Goal: Task Accomplishment & Management: Manage account settings

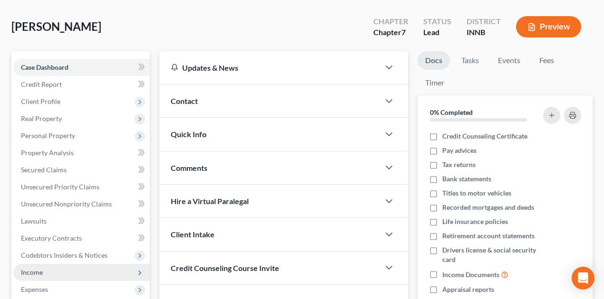
scroll to position [158, 0]
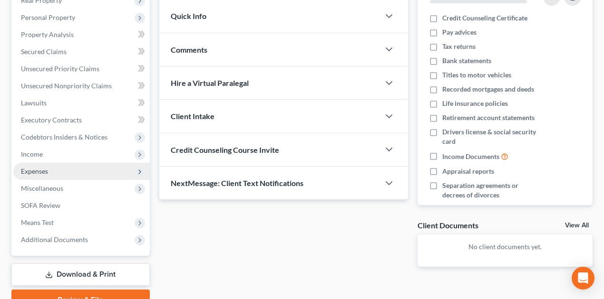
click at [53, 175] on span "Expenses" at bounding box center [81, 171] width 136 height 17
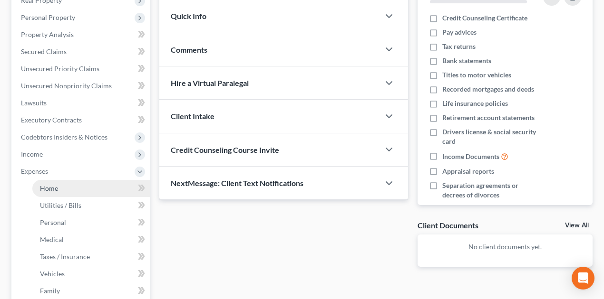
click at [70, 193] on link "Home" at bounding box center [90, 188] width 117 height 17
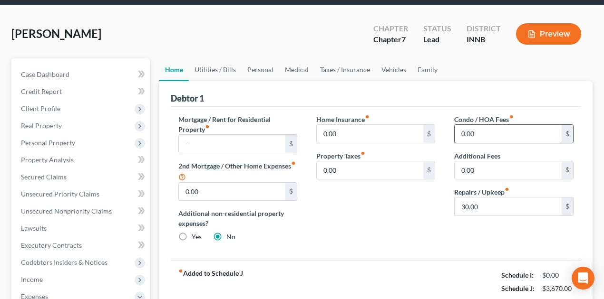
scroll to position [31, 0]
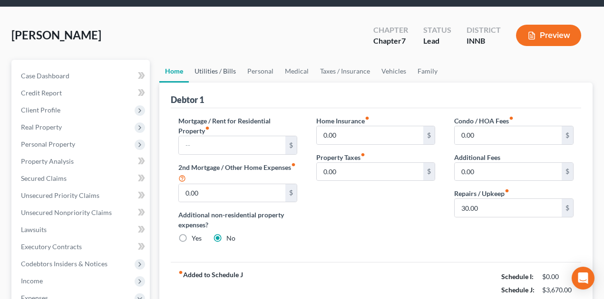
click at [225, 70] on link "Utilities / Bills" at bounding box center [215, 71] width 53 height 23
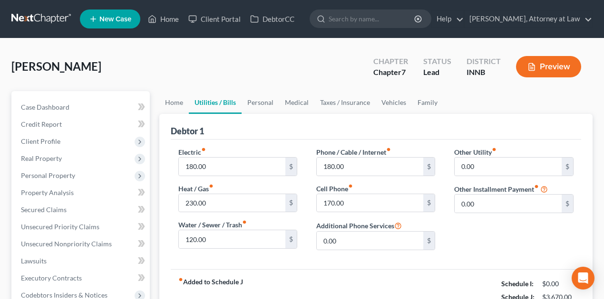
scroll to position [31, 0]
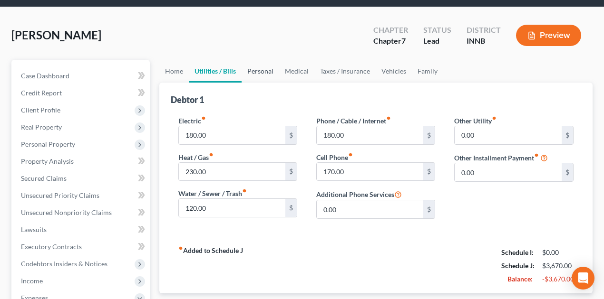
click at [262, 71] on link "Personal" at bounding box center [260, 71] width 38 height 23
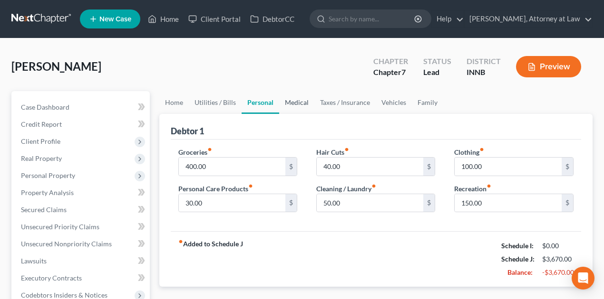
click at [292, 100] on link "Medical" at bounding box center [296, 102] width 35 height 23
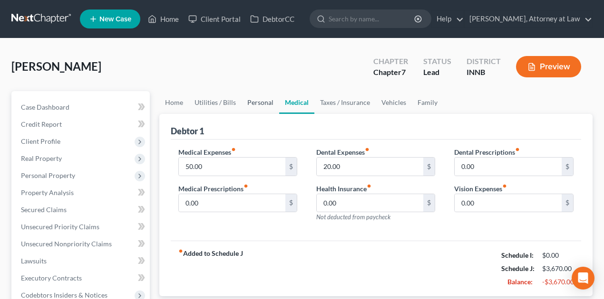
click at [258, 104] on link "Personal" at bounding box center [260, 102] width 38 height 23
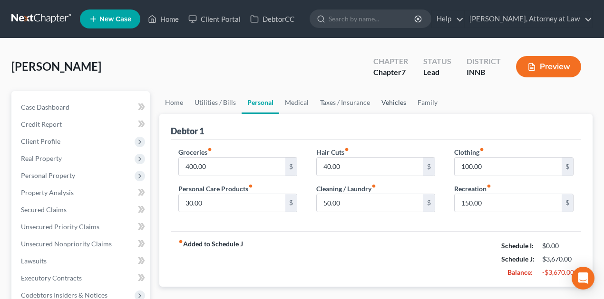
click at [391, 102] on link "Vehicles" at bounding box center [394, 102] width 36 height 23
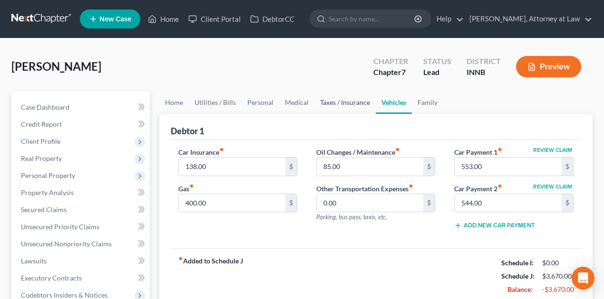
click at [335, 99] on link "Taxes / Insurance" at bounding box center [344, 102] width 61 height 23
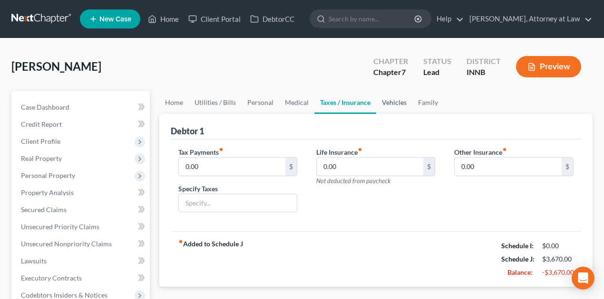
click at [378, 102] on link "Vehicles" at bounding box center [394, 102] width 36 height 23
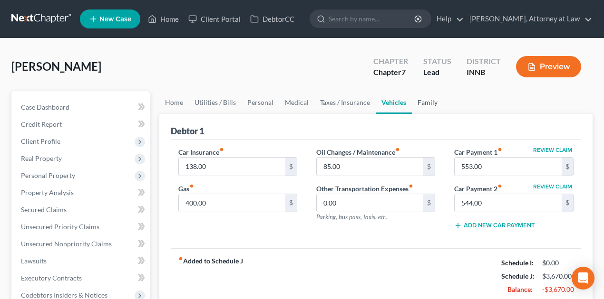
click at [423, 103] on link "Family" at bounding box center [427, 102] width 31 height 23
